Goal: Information Seeking & Learning: Learn about a topic

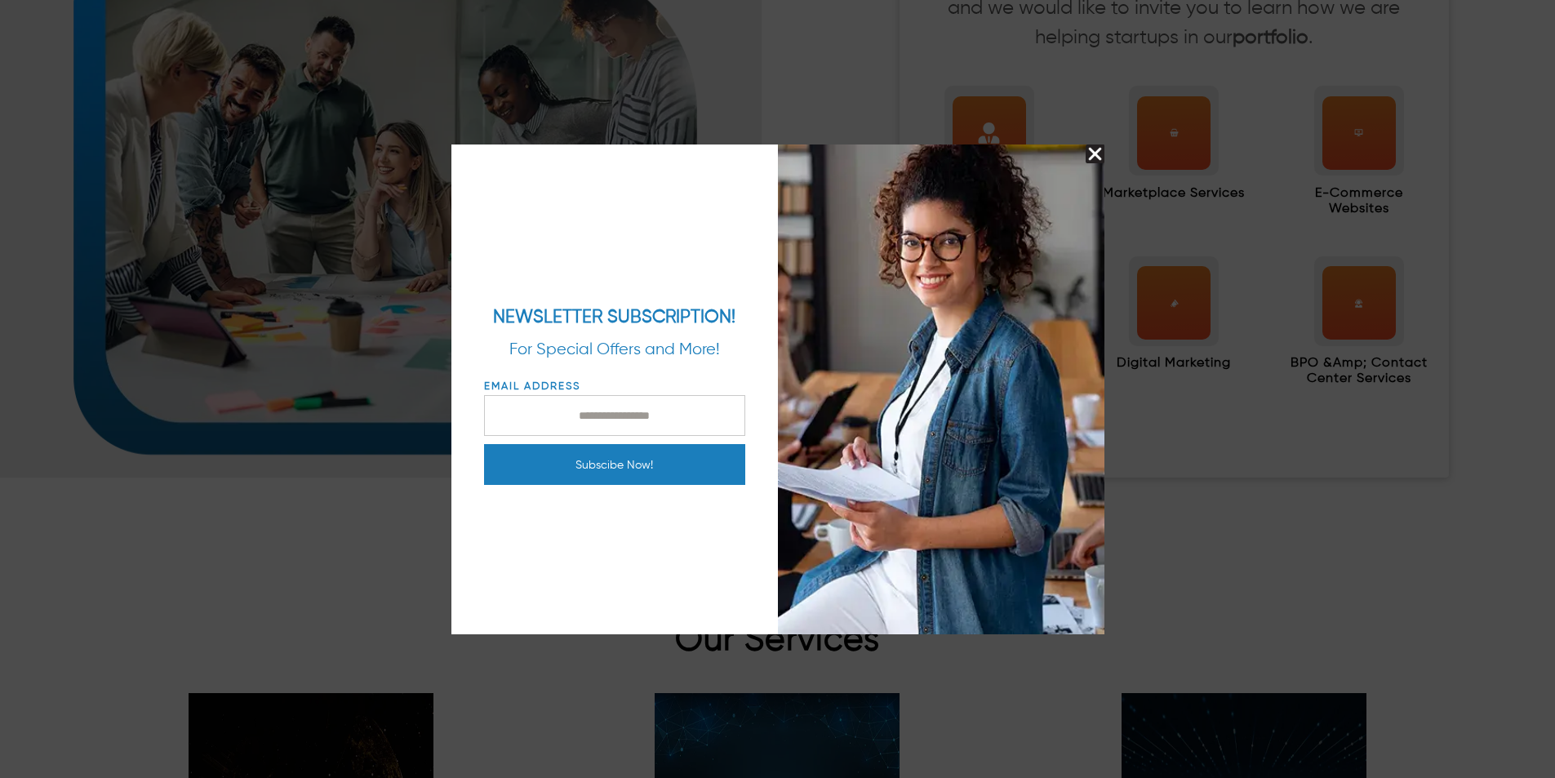
scroll to position [1794, 0]
click at [1095, 156] on img "Close Splash Button" at bounding box center [1095, 153] width 19 height 19
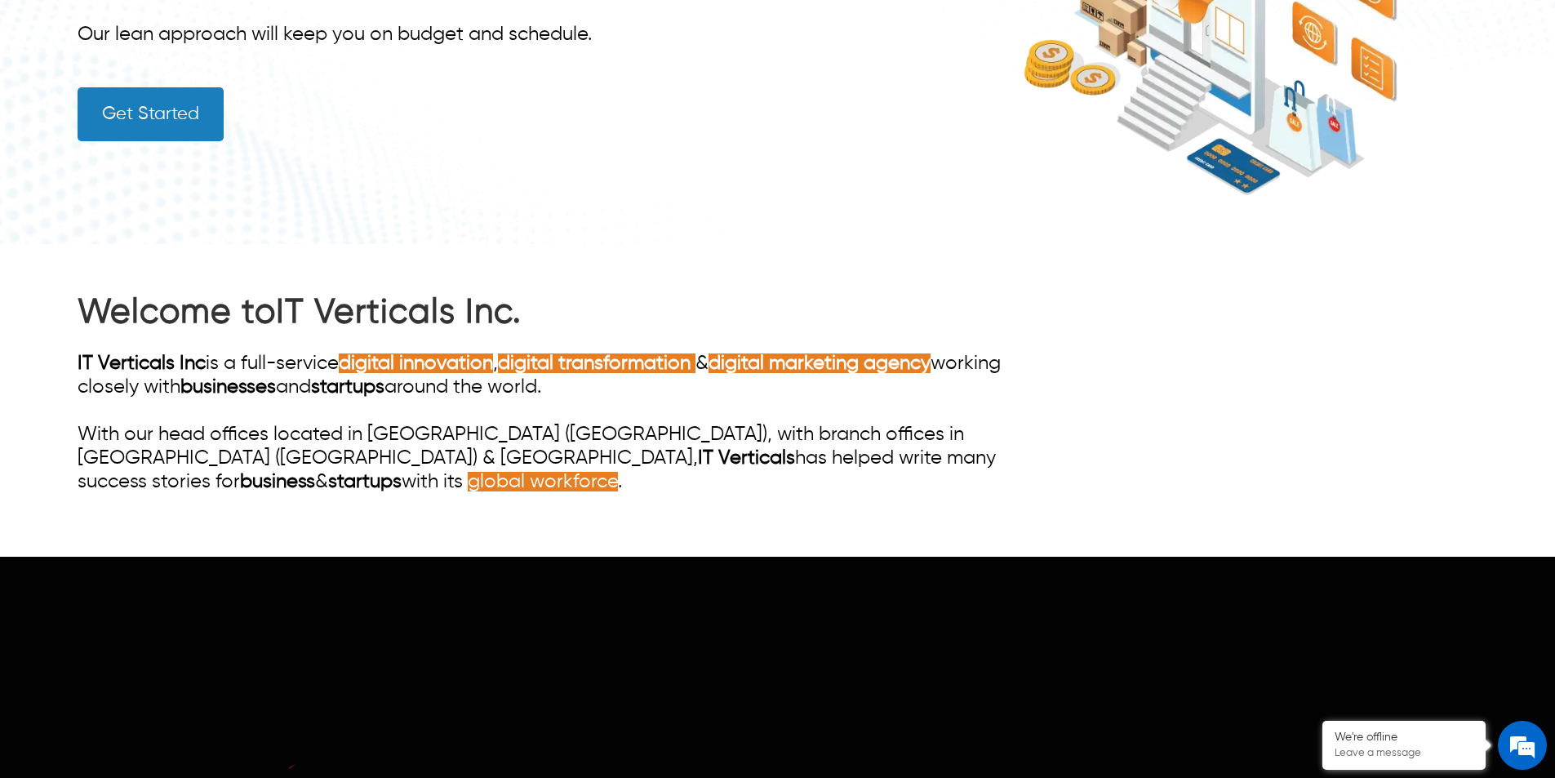
scroll to position [0, 0]
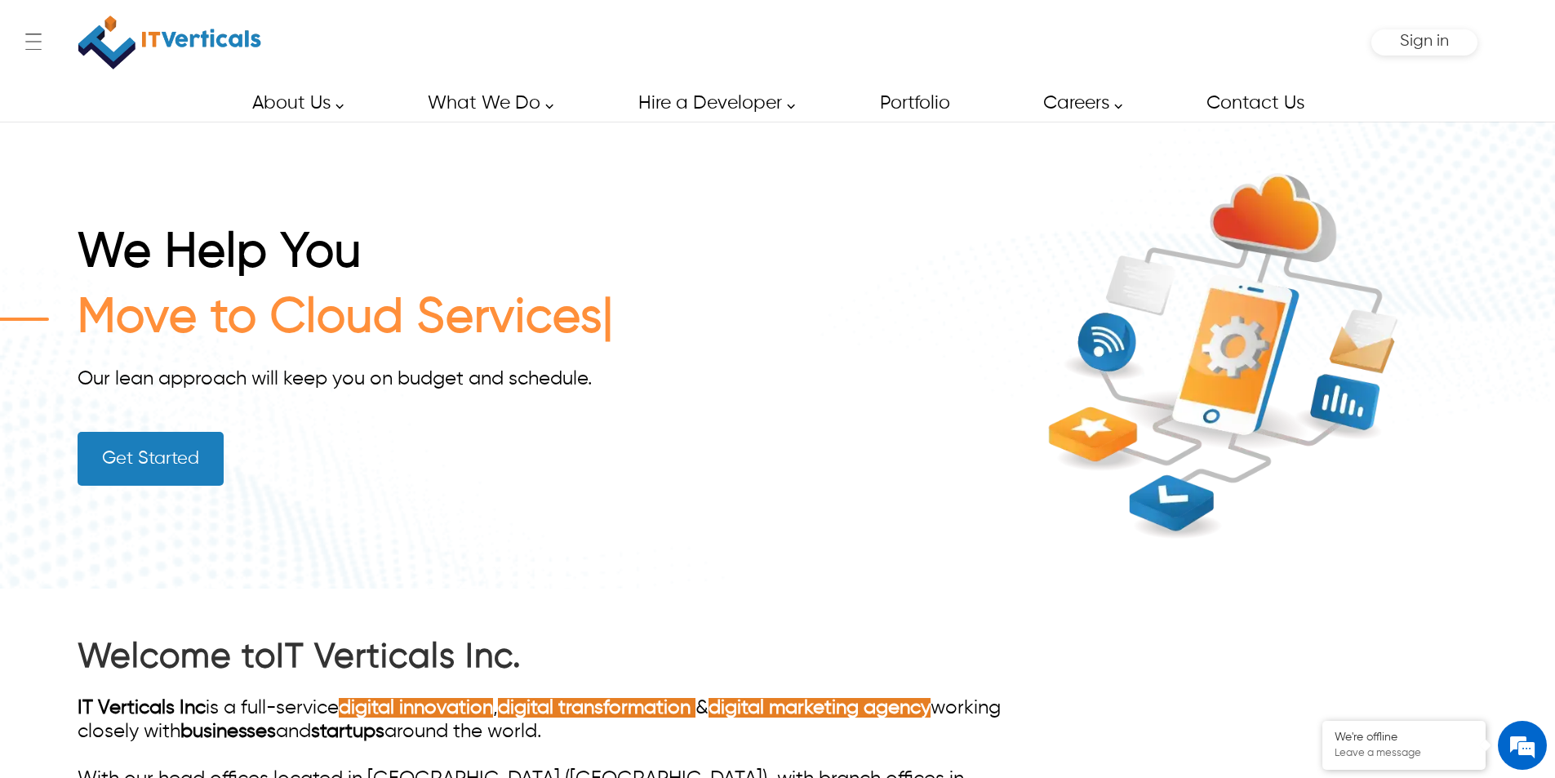
click at [1271, 655] on div "Welcome to IT Verticals Inc. IT Verticals Inc is a full-service digital innovat…" at bounding box center [778, 745] width 1400 height 313
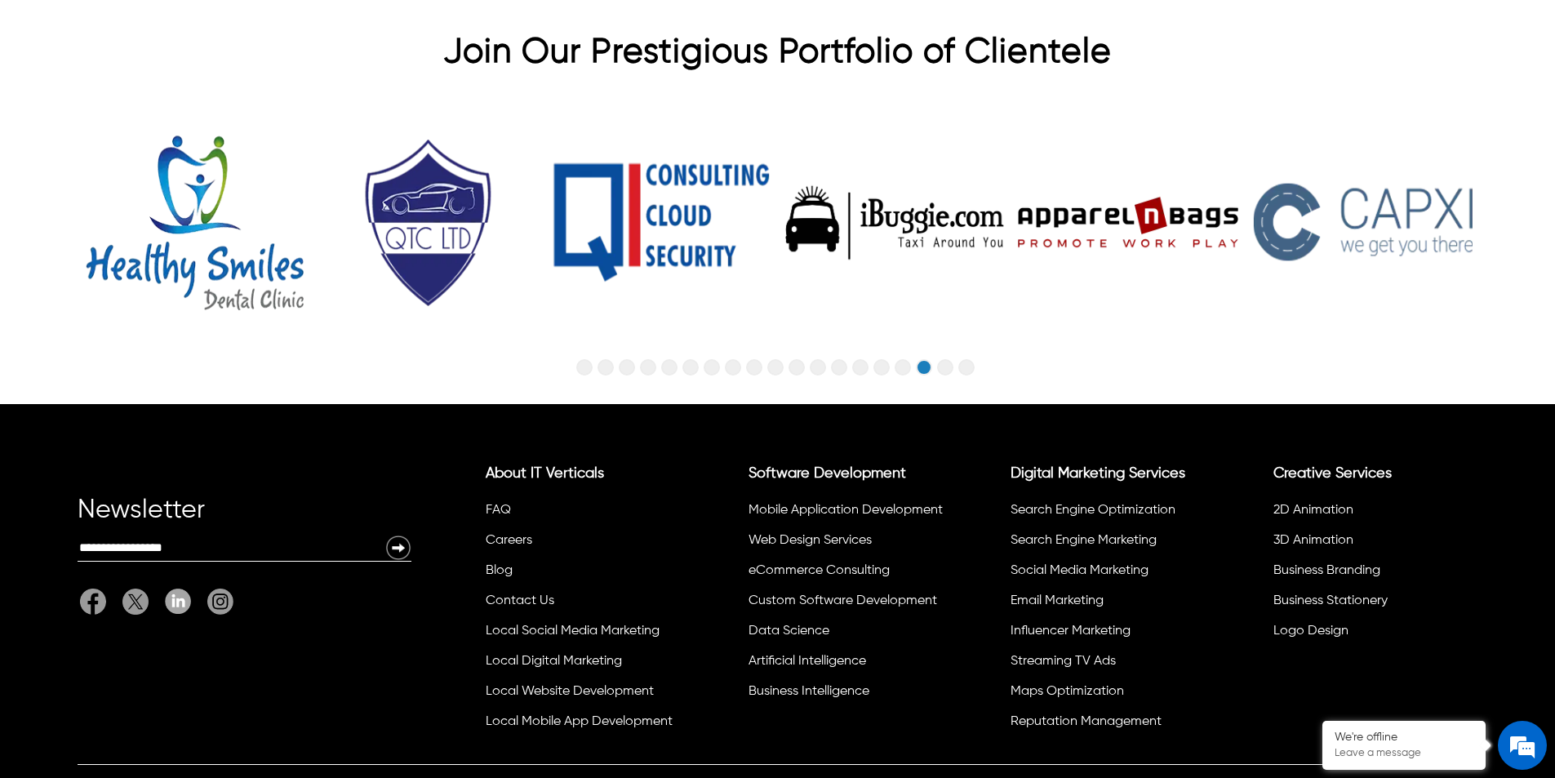
scroll to position [5291, 0]
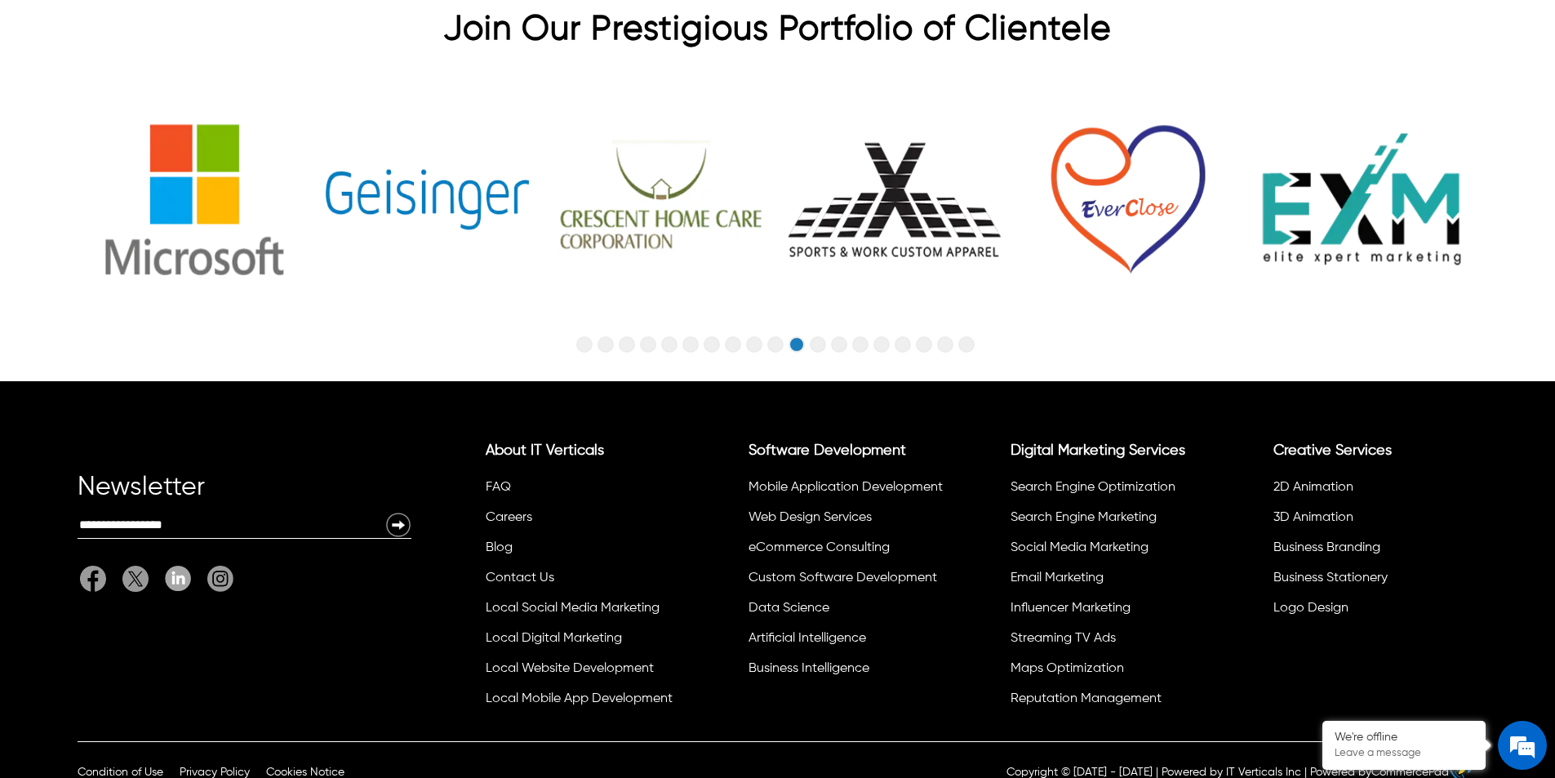
click at [774, 336] on button "Go to slide 10" at bounding box center [775, 344] width 16 height 16
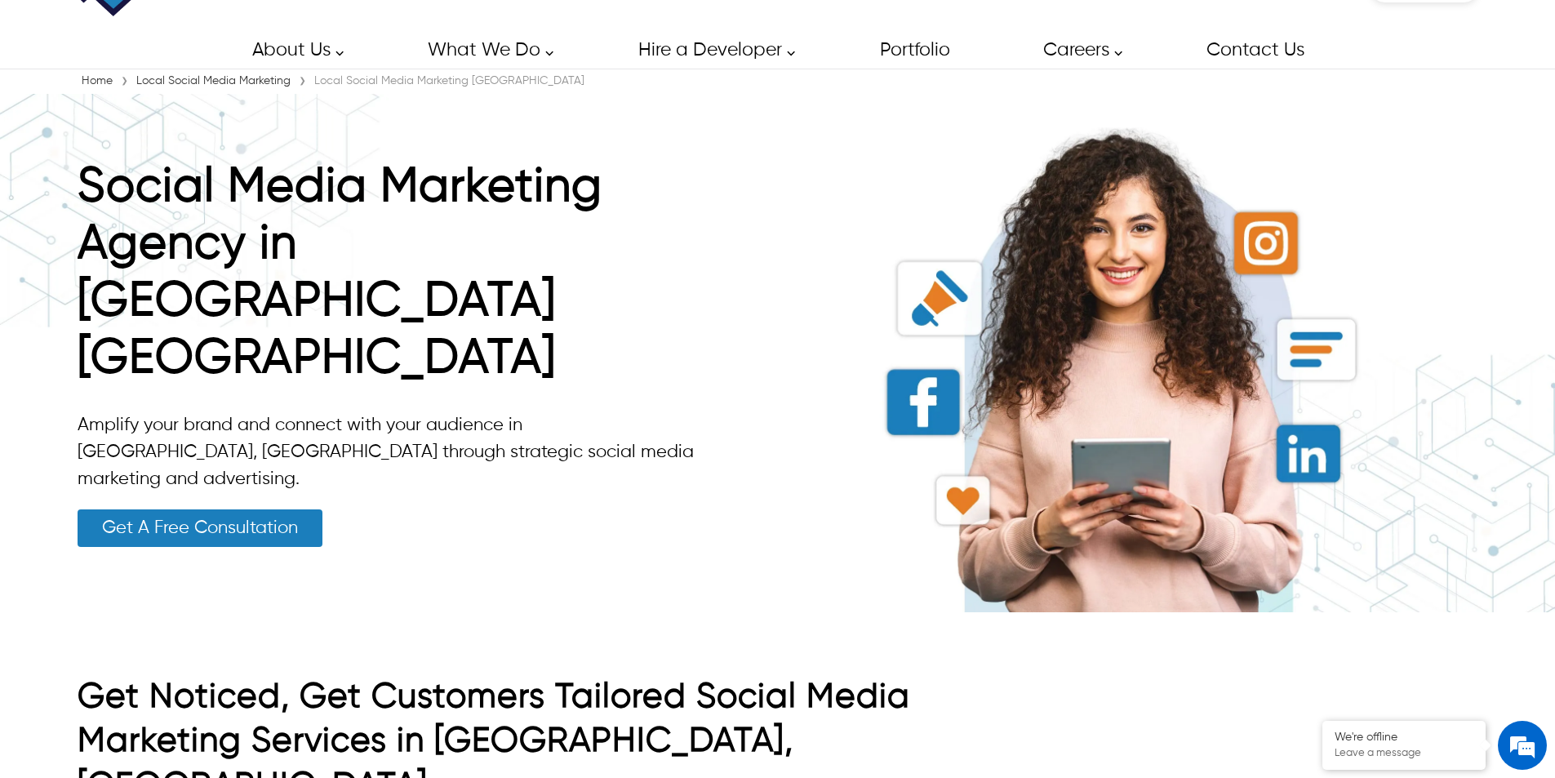
scroll to position [82, 0]
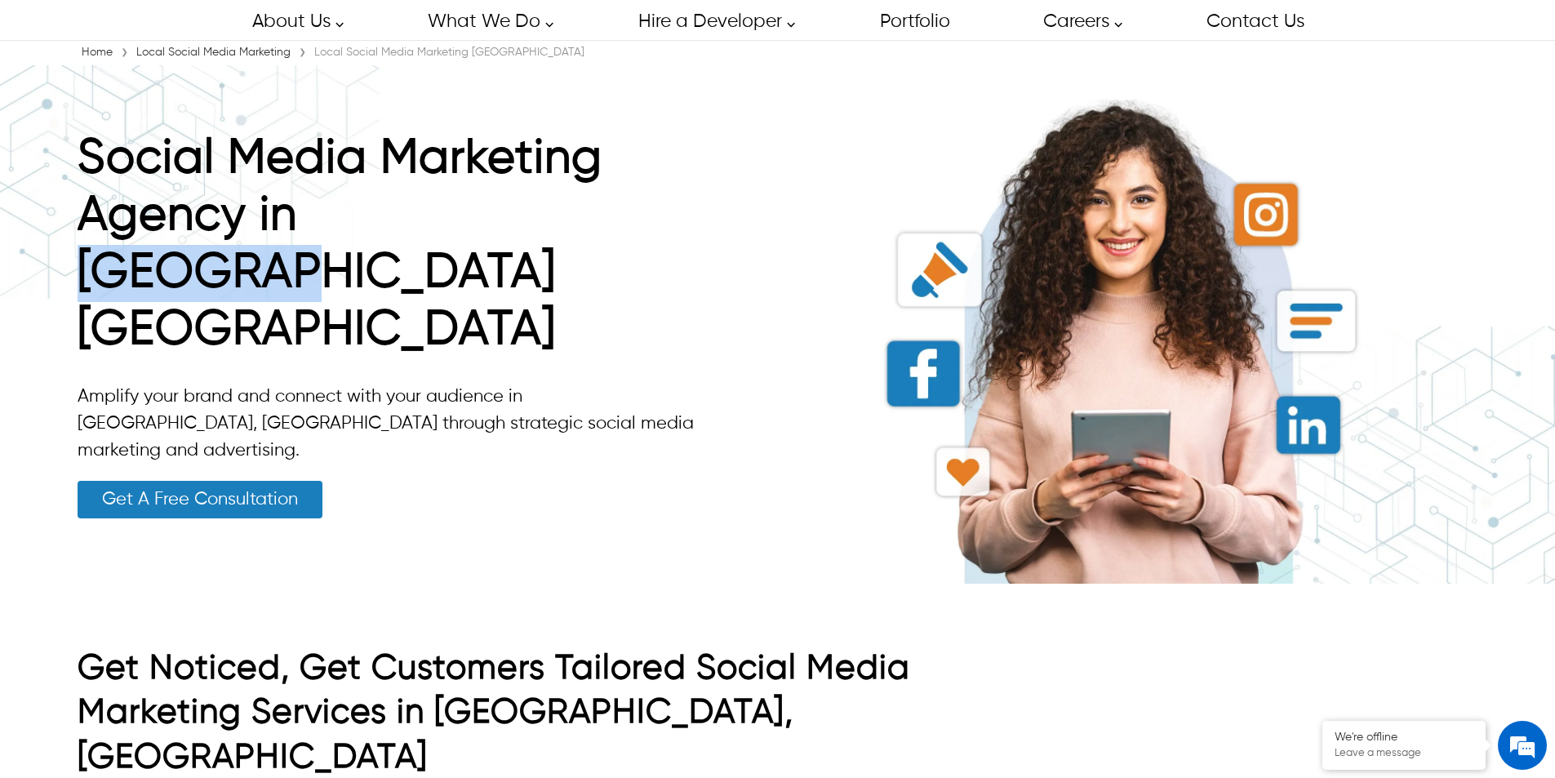
drag, startPoint x: 308, startPoint y: 298, endPoint x: 500, endPoint y: 296, distance: 191.8
click at [500, 296] on h1 "Social Media Marketing Agency in [GEOGRAPHIC_DATA] [GEOGRAPHIC_DATA]" at bounding box center [388, 249] width 620 height 237
click at [574, 384] on p "Amplify your brand and connect with your audience in [GEOGRAPHIC_DATA], [GEOGRA…" at bounding box center [388, 424] width 620 height 81
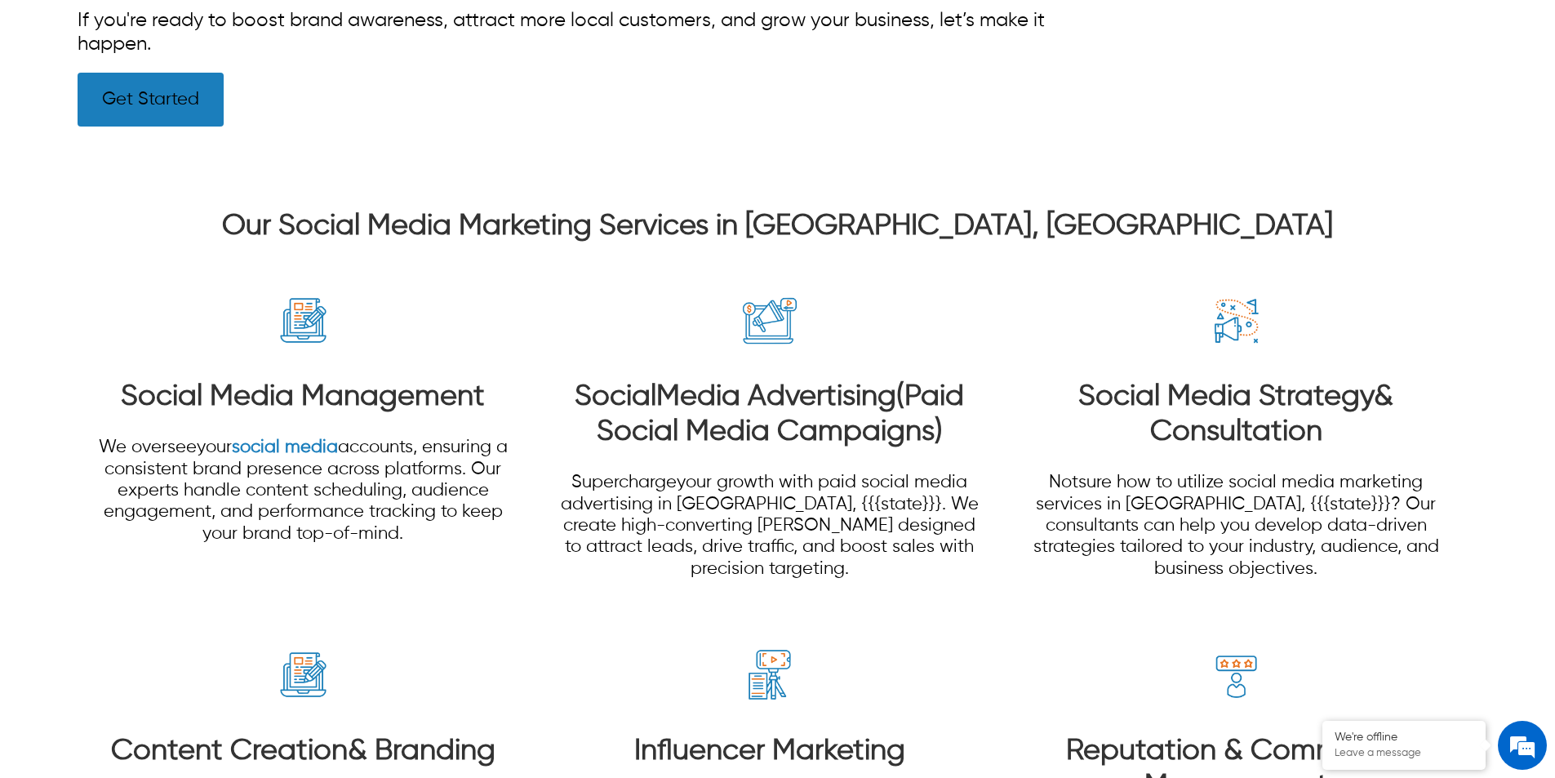
scroll to position [1143, 0]
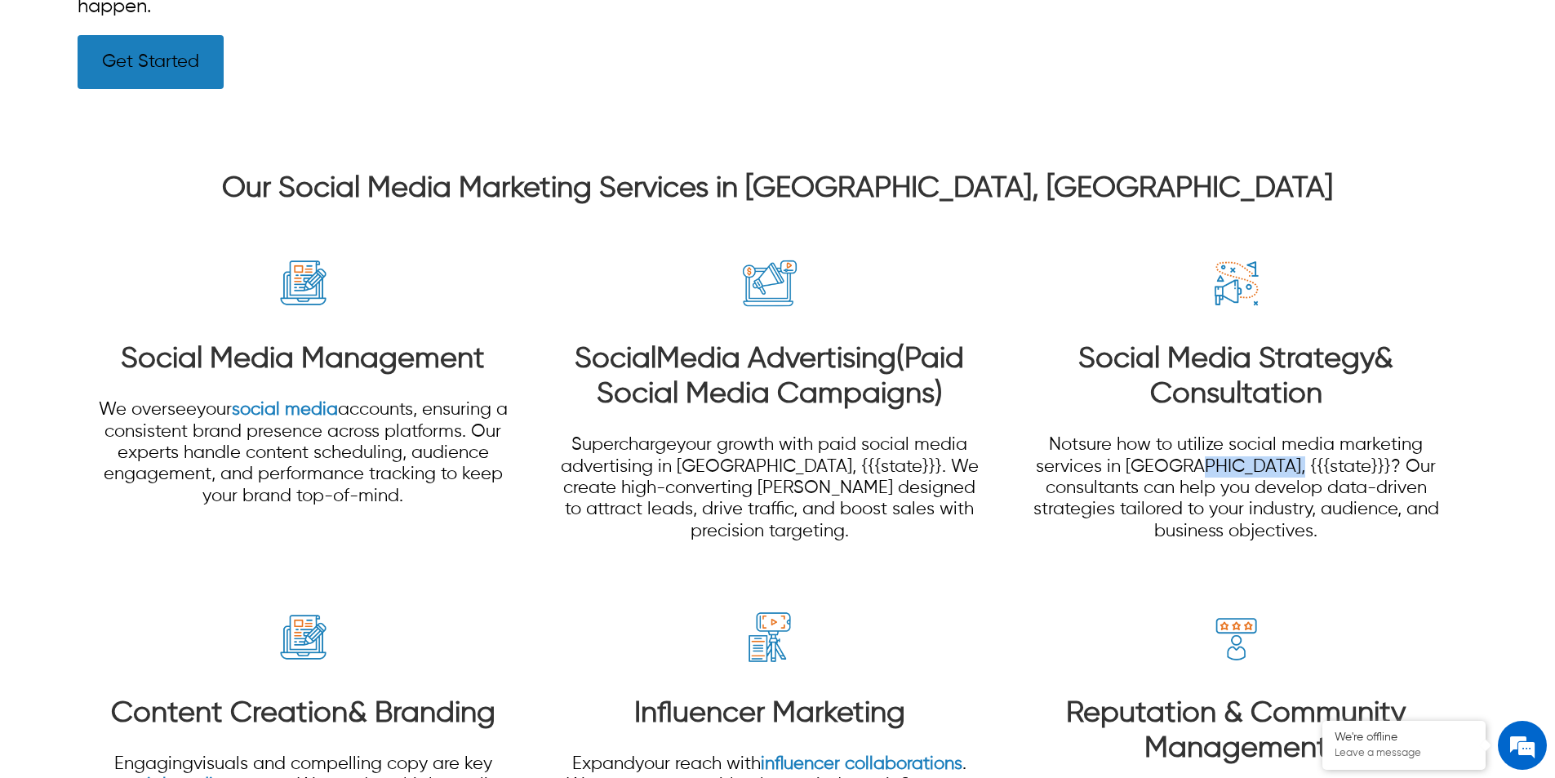
drag, startPoint x: 1181, startPoint y: 425, endPoint x: 1258, endPoint y: 426, distance: 76.7
click at [1258, 436] on span "sure how to utilize social media marketing services in [GEOGRAPHIC_DATA], {{{st…" at bounding box center [1236, 488] width 406 height 104
drag, startPoint x: 749, startPoint y: 423, endPoint x: 820, endPoint y: 426, distance: 71.1
click at [820, 436] on span "your growth with paid social media advertising in [GEOGRAPHIC_DATA], {{{state}}…" at bounding box center [770, 488] width 418 height 104
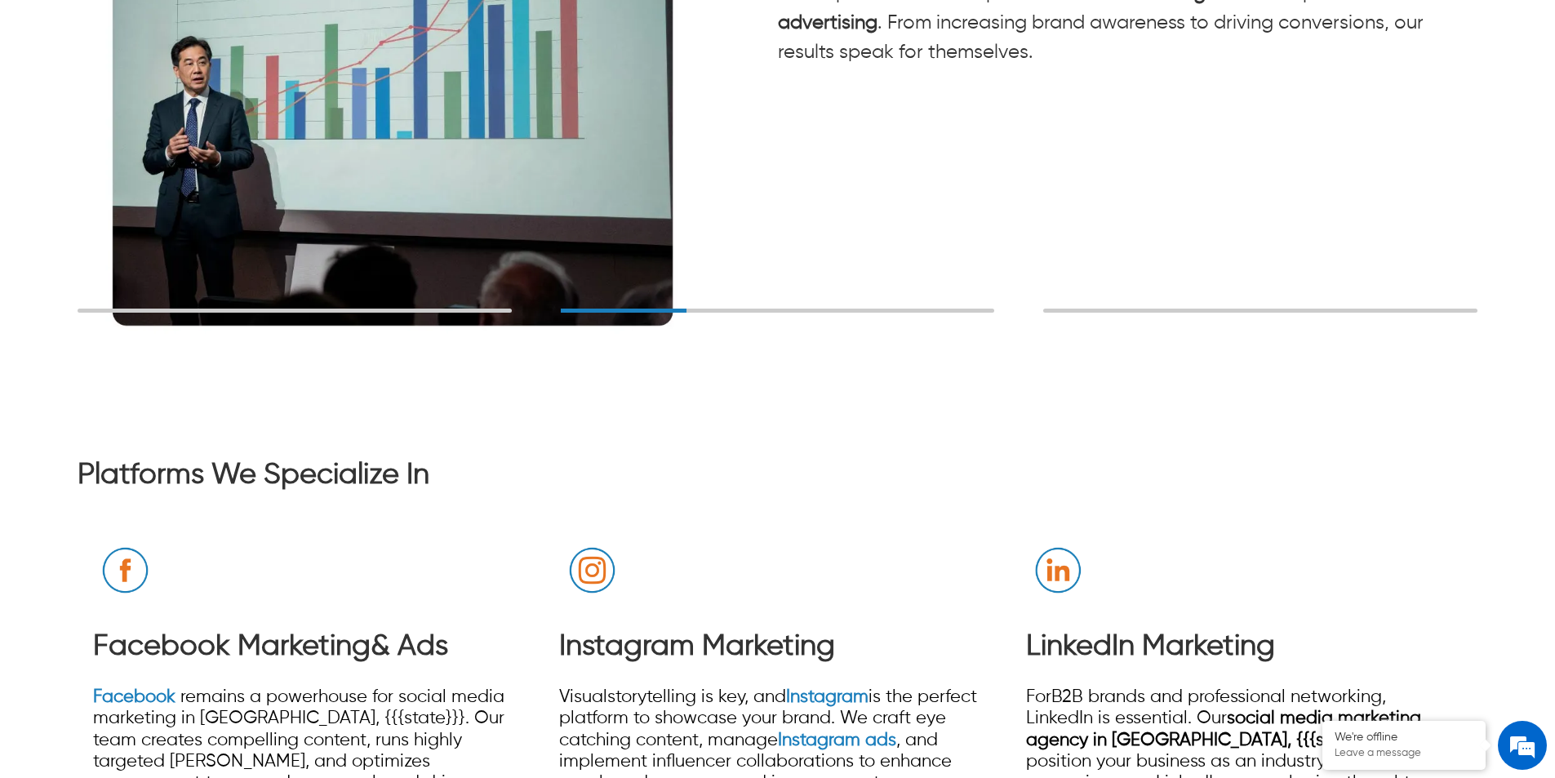
scroll to position [4983, 0]
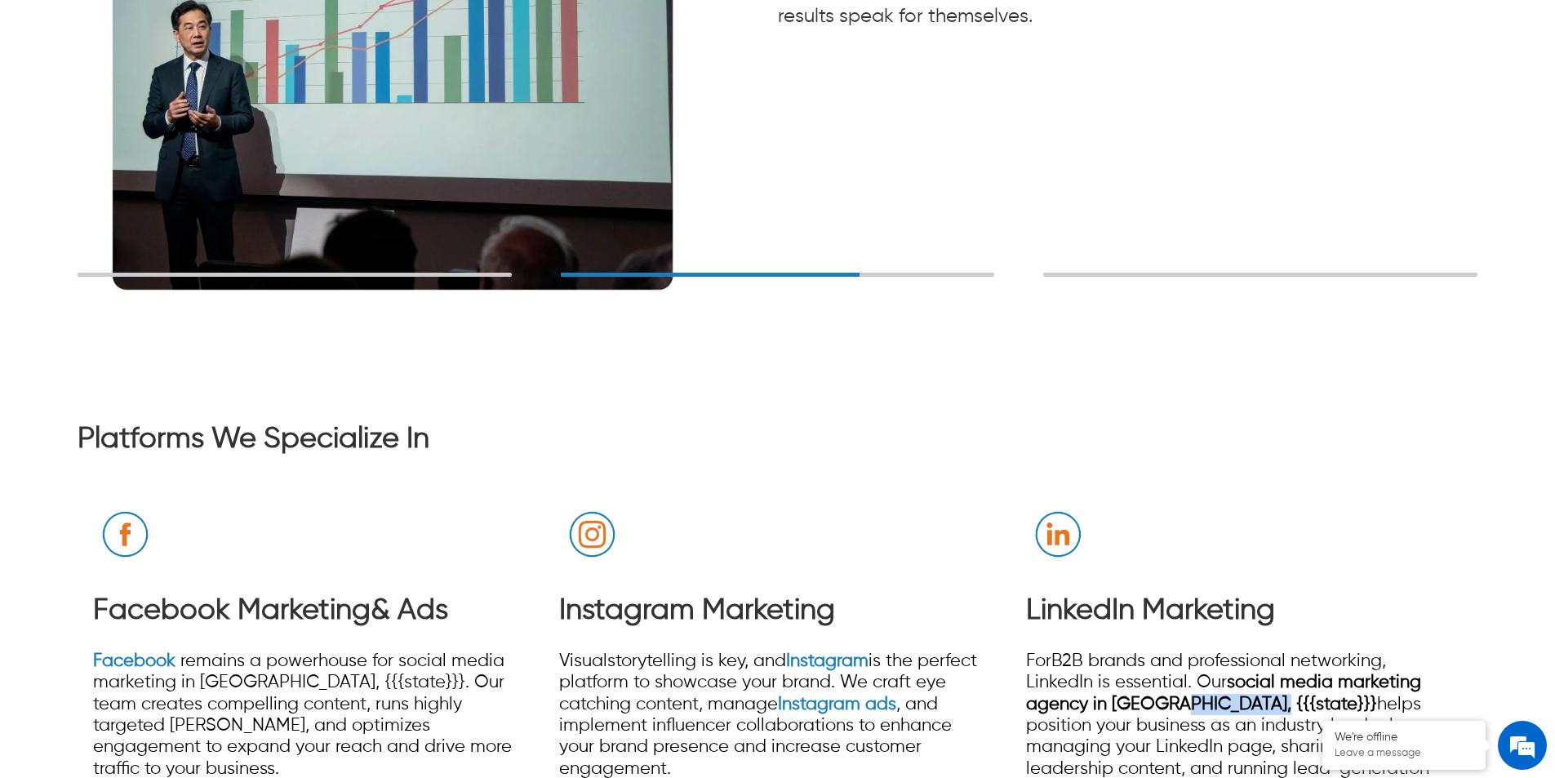
drag, startPoint x: 1170, startPoint y: 478, endPoint x: 1247, endPoint y: 476, distance: 77.6
click at [1247, 673] on strong "social media marketing agency in [GEOGRAPHIC_DATA], {{{state}}}" at bounding box center [1223, 692] width 395 height 39
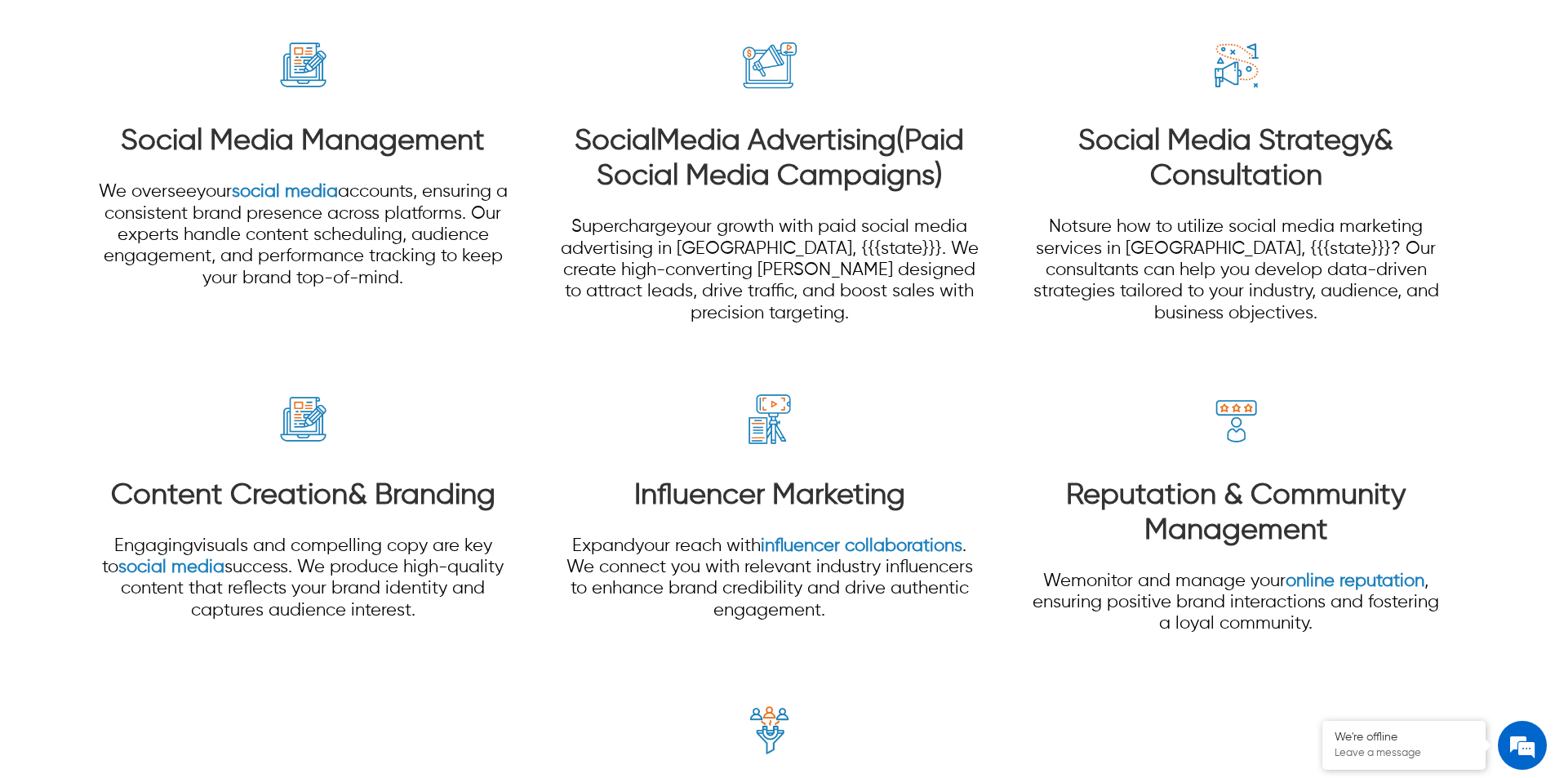
scroll to position [1388, 0]
